Goal: Transaction & Acquisition: Purchase product/service

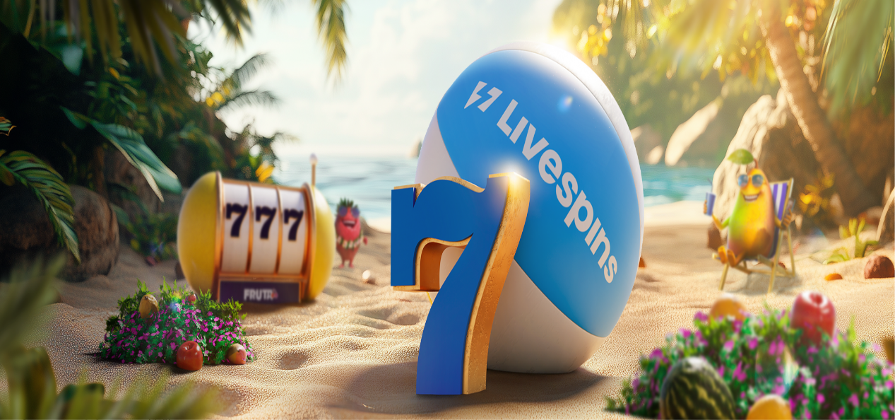
click at [80, 180] on circle "Primary" at bounding box center [147, 112] width 144 height 144
click at [11, 282] on span "chevron-left icon" at bounding box center [11, 282] width 0 height 0
click at [106, 346] on input "number" at bounding box center [56, 353] width 100 height 14
click at [11, 282] on span "chevron-left icon" at bounding box center [11, 282] width 0 height 0
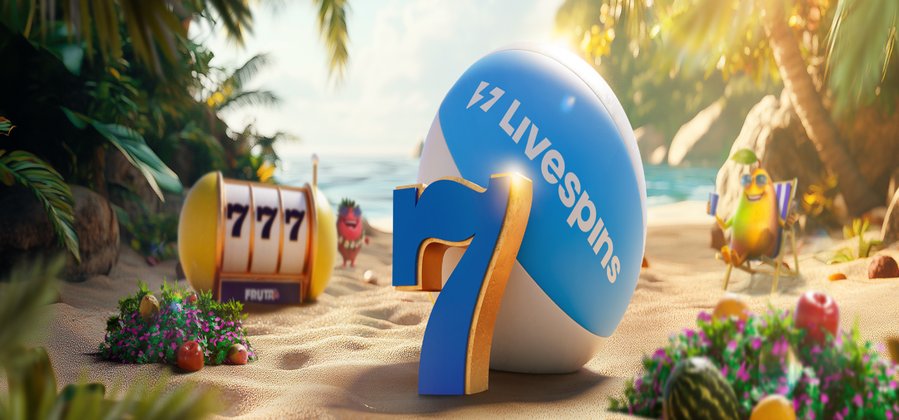
click at [11, 309] on span "close icon" at bounding box center [11, 309] width 0 height 0
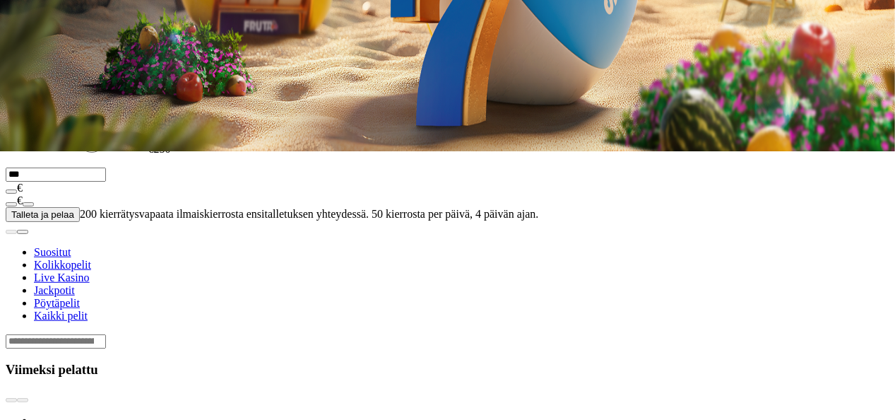
scroll to position [271, 0]
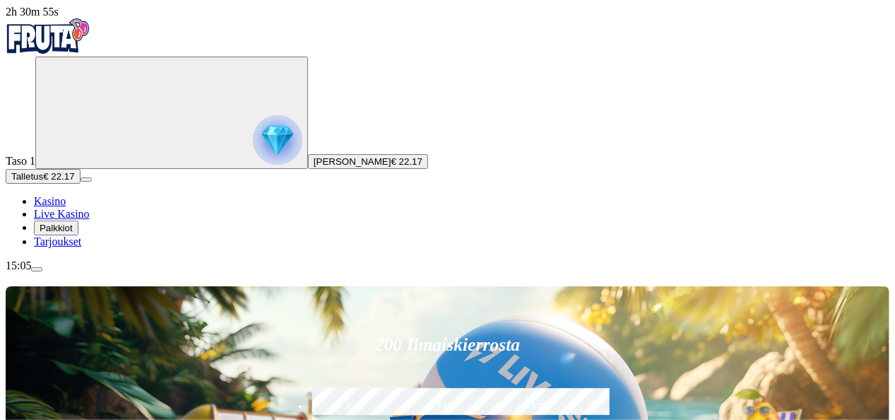
type input "*****"
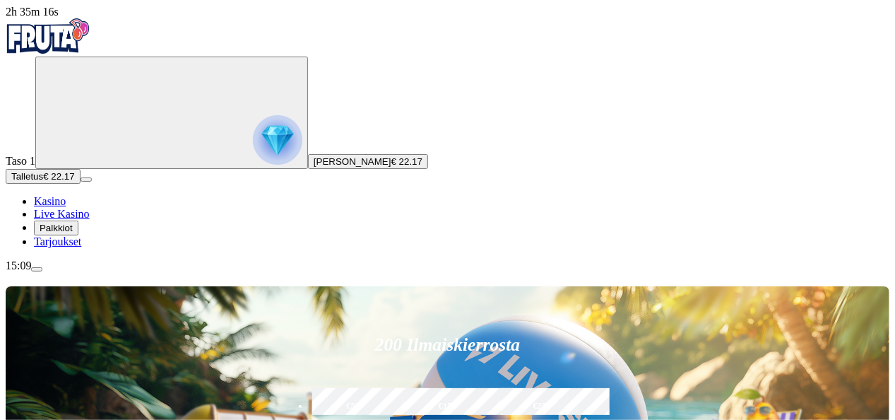
type input "*"
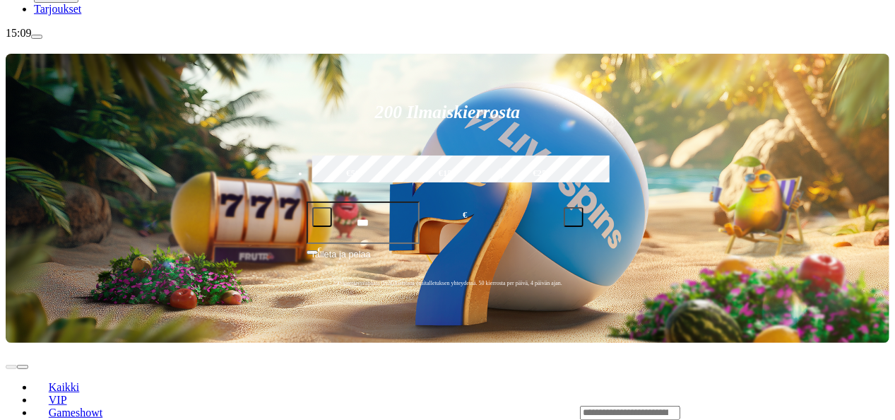
scroll to position [233, 0]
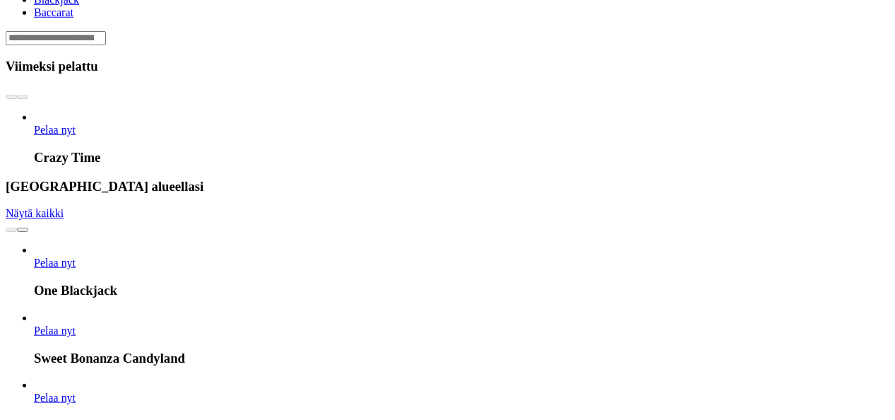
scroll to position [572, 0]
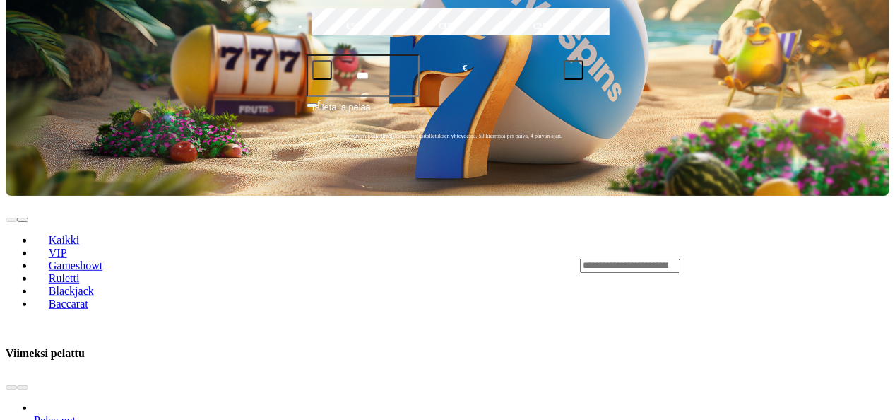
scroll to position [380, 0]
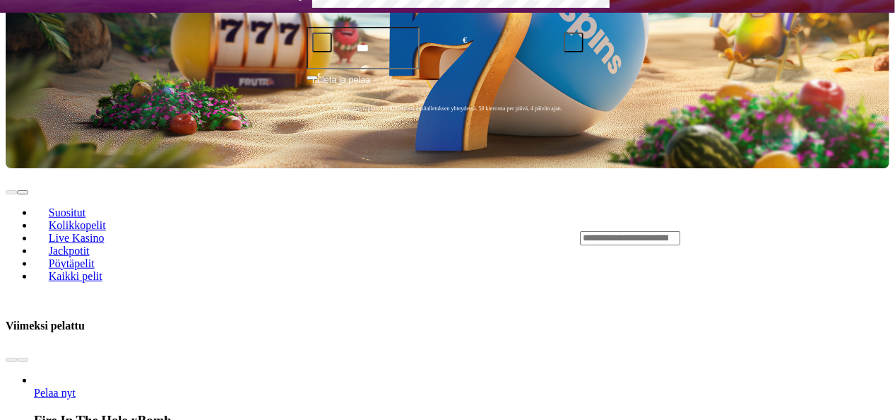
scroll to position [404, 0]
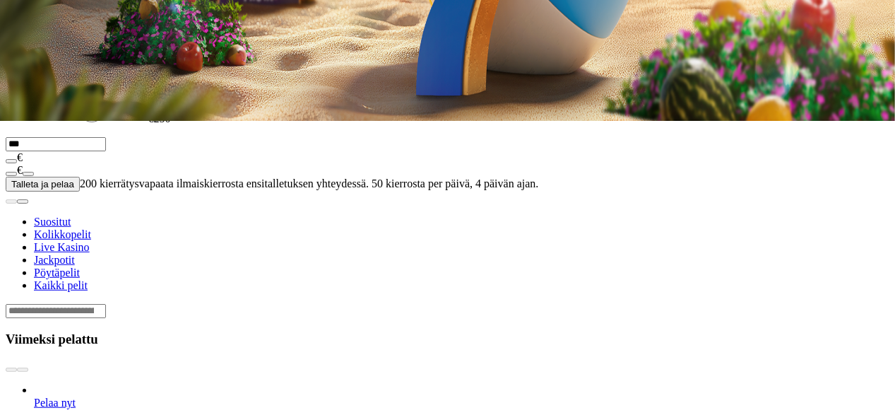
scroll to position [303, 0]
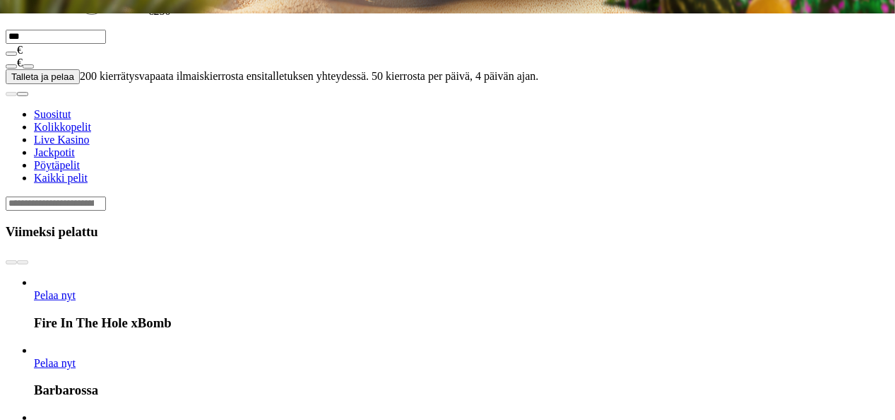
scroll to position [415, 0]
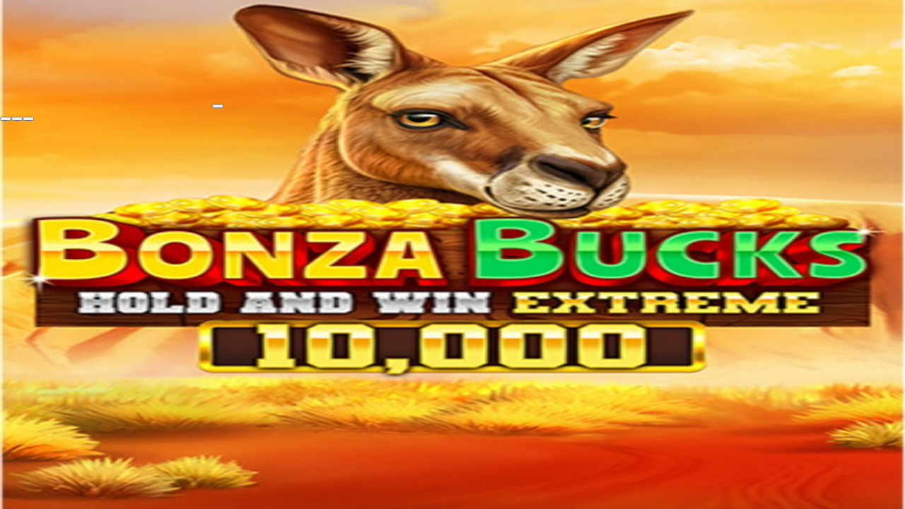
click at [23, 117] on button "button" at bounding box center [28, 119] width 11 height 4
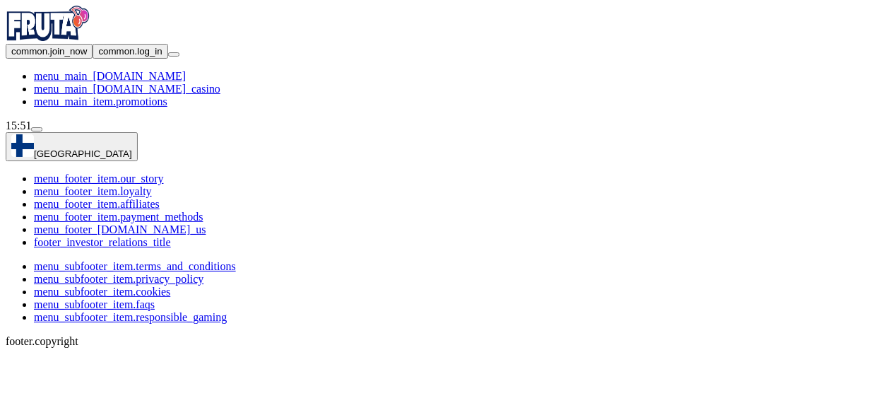
click at [543, 286] on main "Finland menu_footer_item.our_story menu_footer_item.loyalty menu_footer_item.af…" at bounding box center [448, 240] width 884 height 216
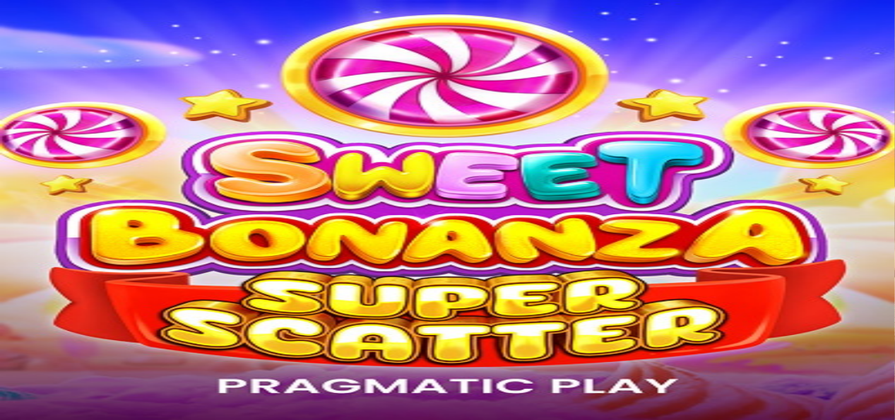
click at [123, 59] on button "Kirjaudu" at bounding box center [104, 51] width 46 height 15
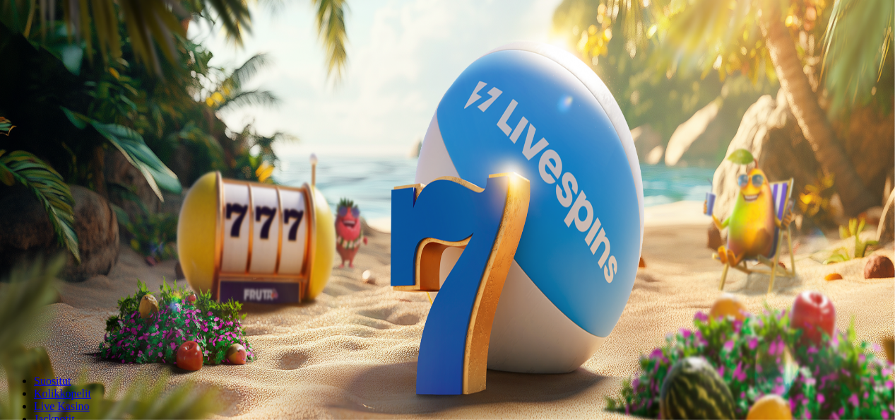
click at [102, 59] on button "Kirjaudu" at bounding box center [104, 51] width 46 height 15
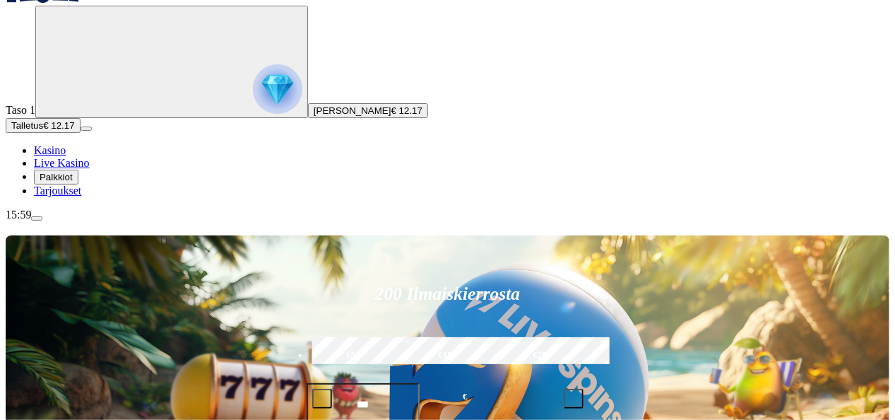
scroll to position [67, 0]
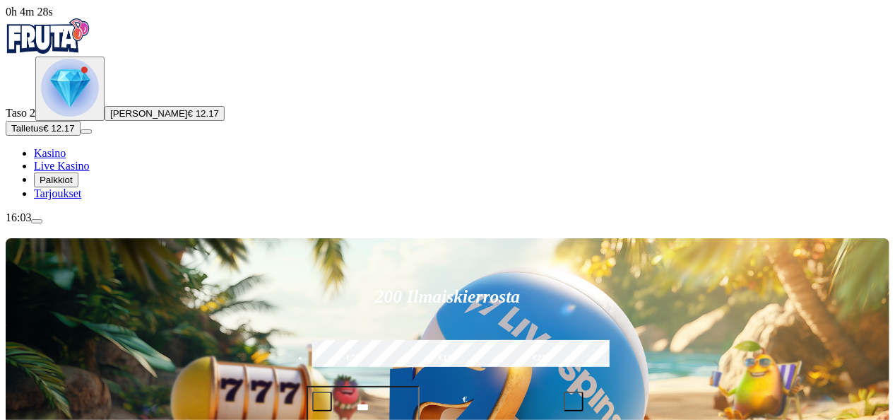
click at [73, 185] on span "Palkkiot" at bounding box center [56, 180] width 33 height 11
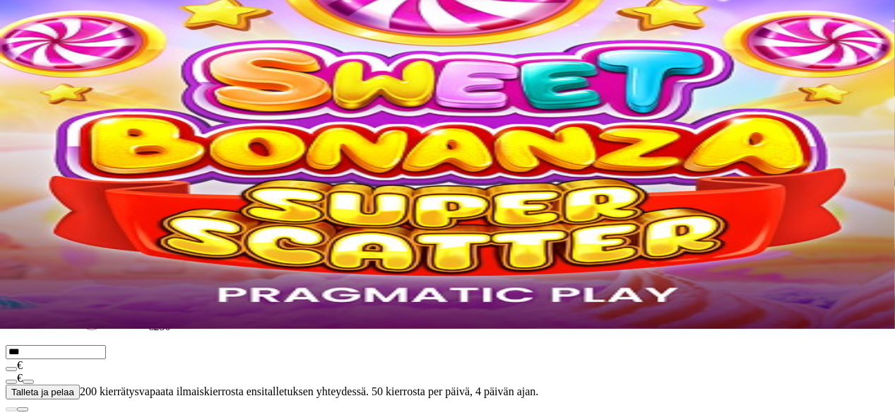
scroll to position [28, 0]
type input "****"
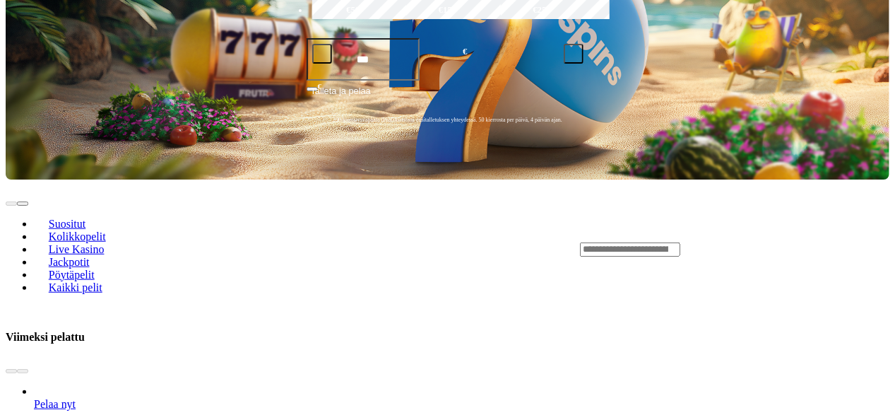
scroll to position [400, 0]
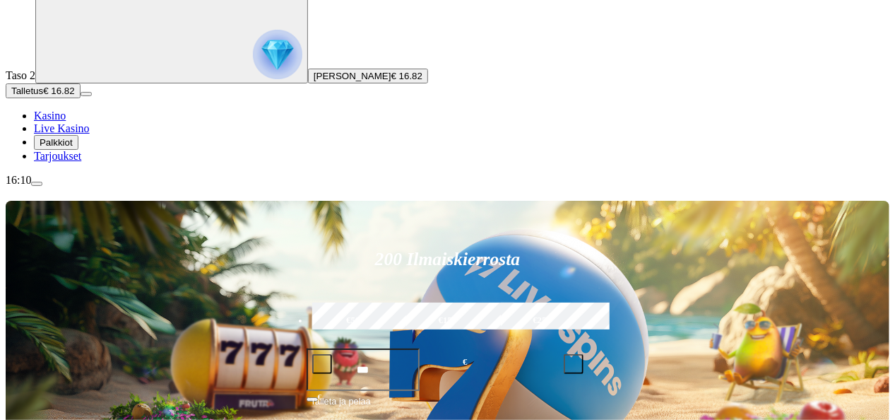
scroll to position [147, 0]
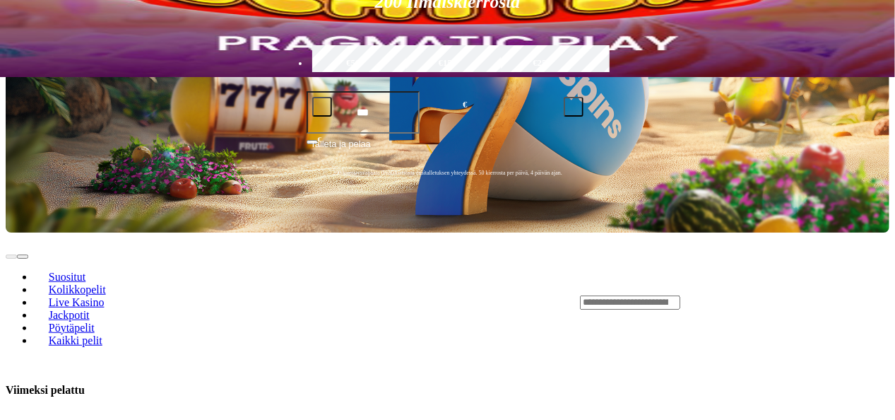
scroll to position [483, 0]
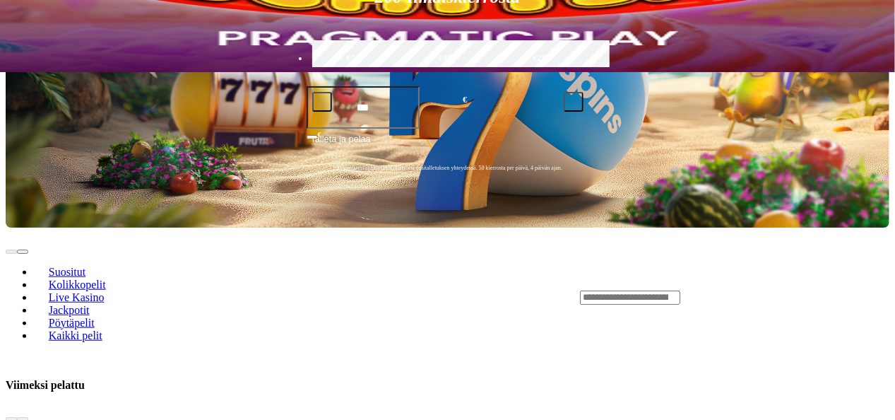
scroll to position [343, 0]
